Goal: Navigation & Orientation: Find specific page/section

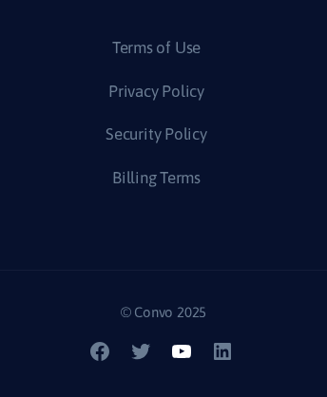
click at [183, 358] on icon at bounding box center [181, 351] width 19 height 13
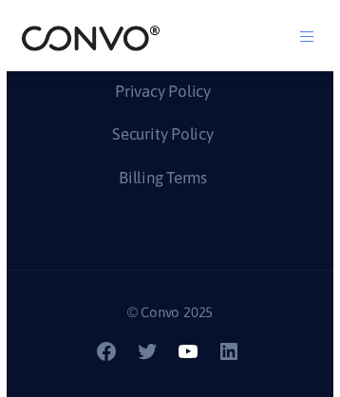
scroll to position [9392, 0]
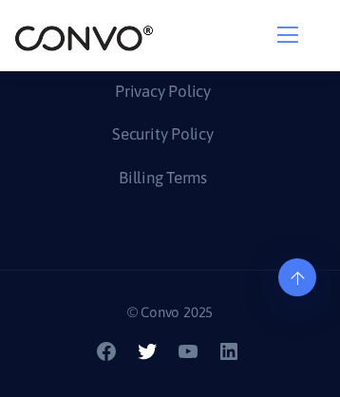
click at [149, 359] on icon at bounding box center [147, 351] width 19 height 15
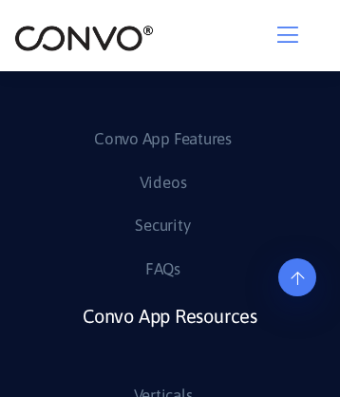
scroll to position [6808, 0]
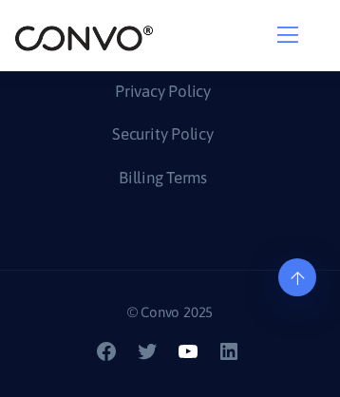
click at [190, 358] on icon at bounding box center [188, 351] width 19 height 13
click at [297, 236] on icon at bounding box center [297, 227] width 13 height 15
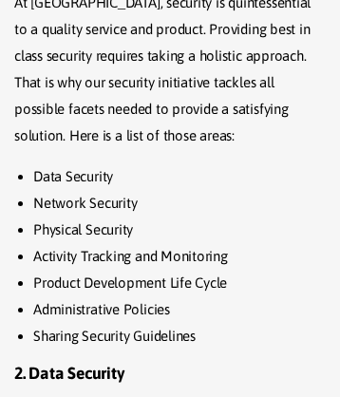
scroll to position [0, 0]
